Goal: Transaction & Acquisition: Purchase product/service

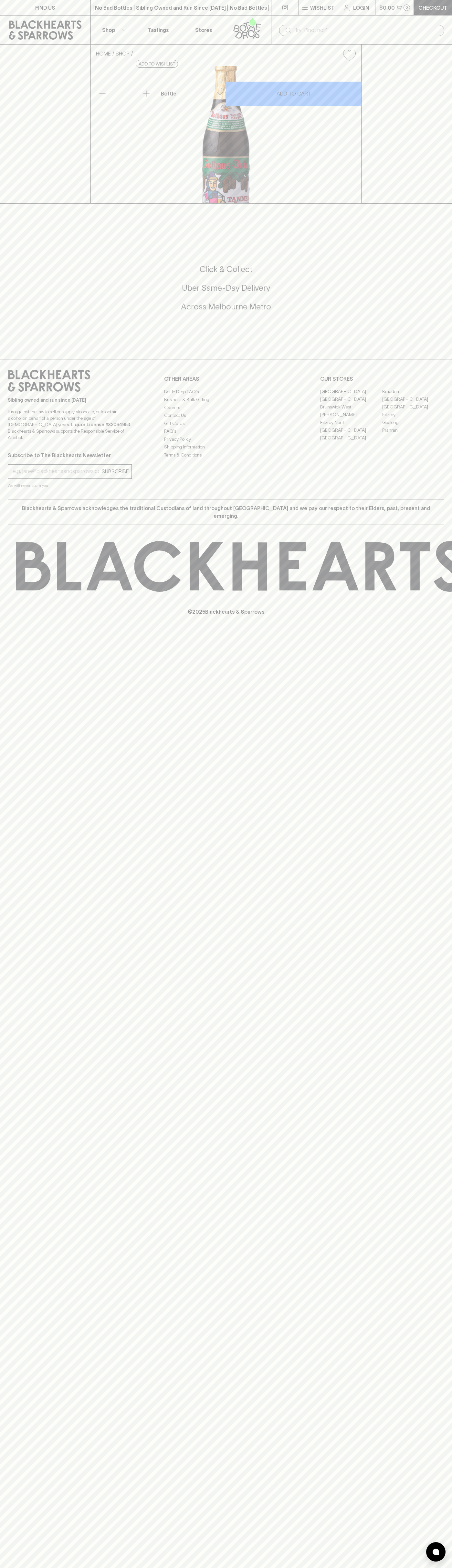
click at [444, 632] on div "© 2025 Blackhearts & Sparrows" at bounding box center [226, 578] width 452 height 107
click at [272, 1567] on html "FIND US | No Bad Bottles | Sibling Owned and Run Since [DATE] | No Bad Bottles …" at bounding box center [226, 784] width 452 height 1568
click at [31, 203] on div "HOME SHOP [PERSON_NAME] Tannenzäpfle Pilsner $8.00 Add to wishlist 10% discount…" at bounding box center [226, 124] width 452 height 159
